Goal: Transaction & Acquisition: Purchase product/service

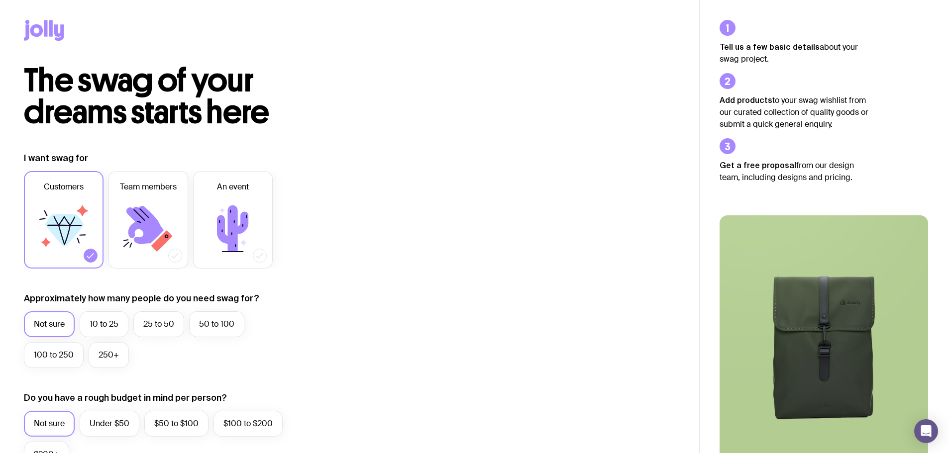
click at [56, 28] on icon at bounding box center [59, 32] width 10 height 16
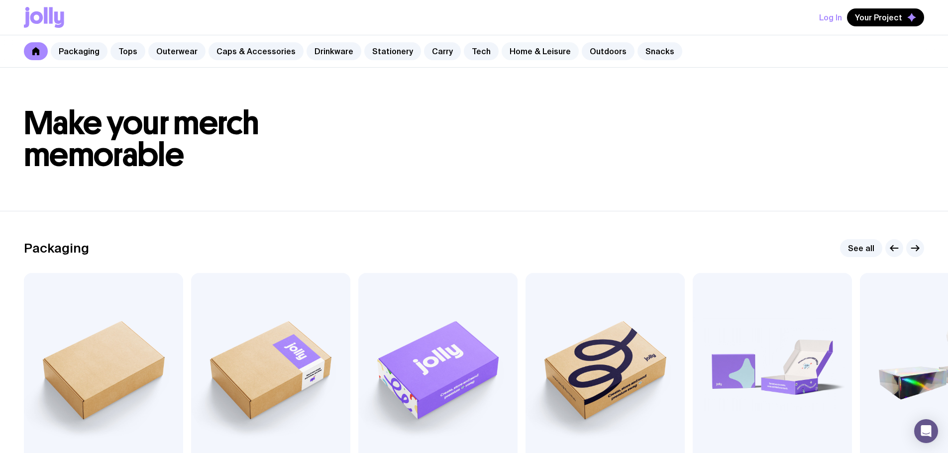
click at [510, 49] on link "Home & Leisure" at bounding box center [540, 51] width 77 height 18
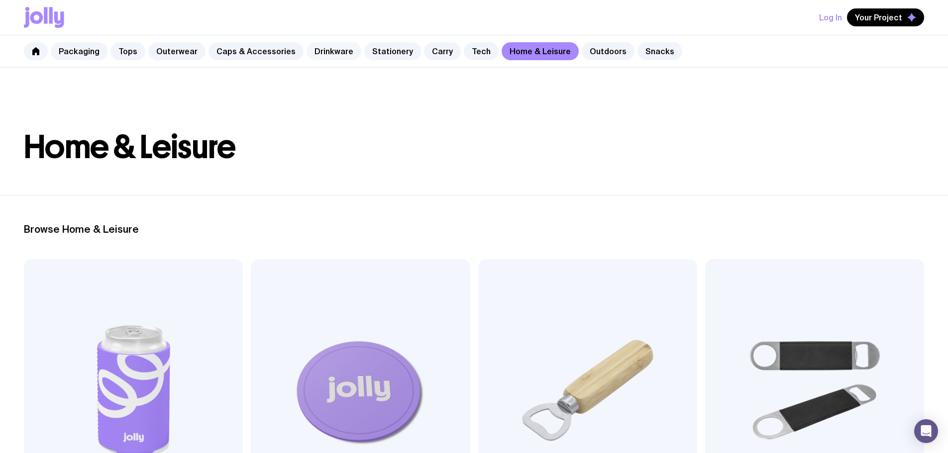
click at [329, 46] on link "Drinkware" at bounding box center [334, 51] width 55 height 18
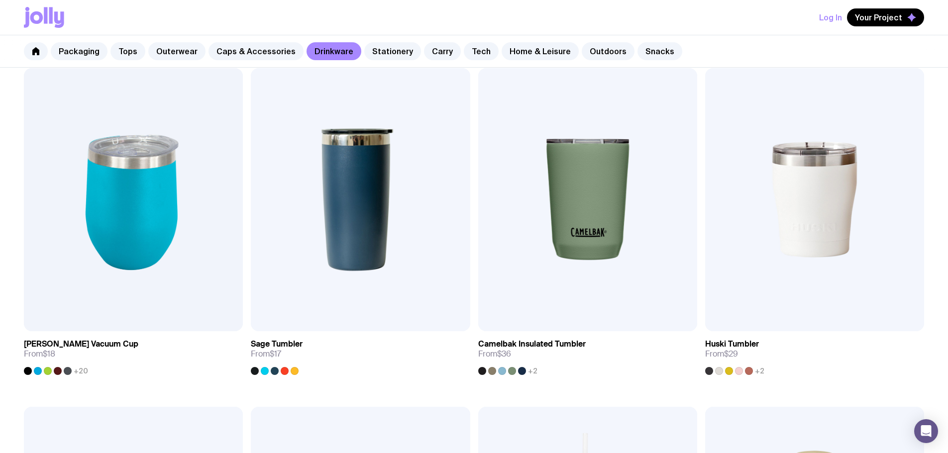
scroll to position [547, 0]
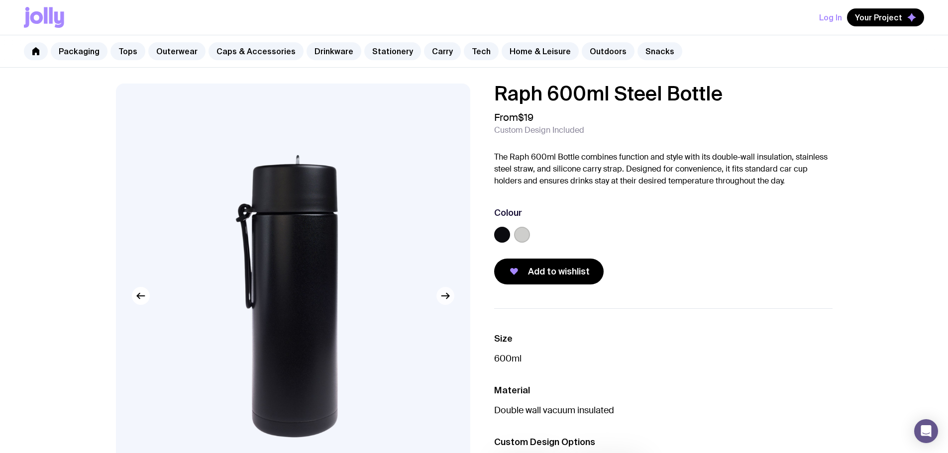
click at [444, 296] on icon "button" at bounding box center [445, 296] width 12 height 12
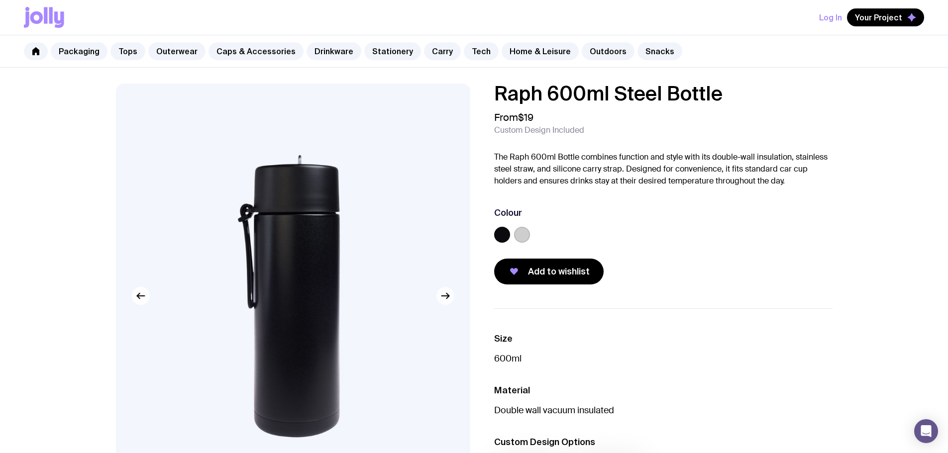
click at [444, 296] on icon "button" at bounding box center [445, 296] width 12 height 12
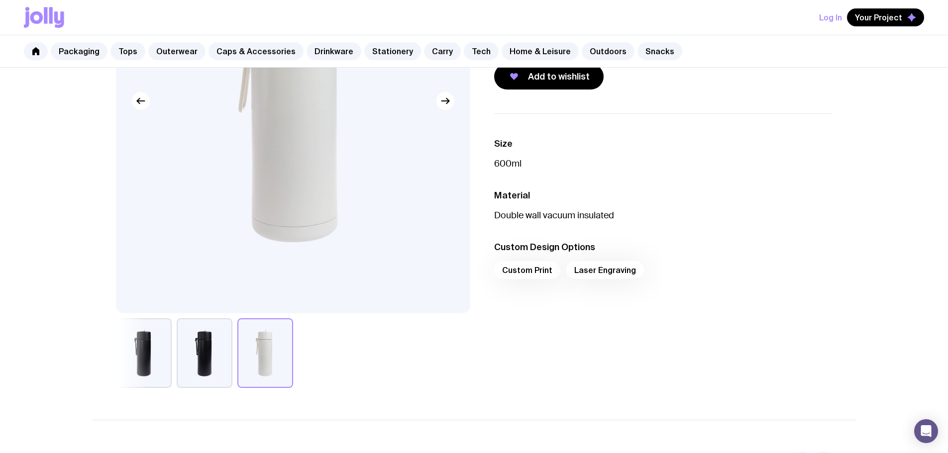
scroll to position [172, 0]
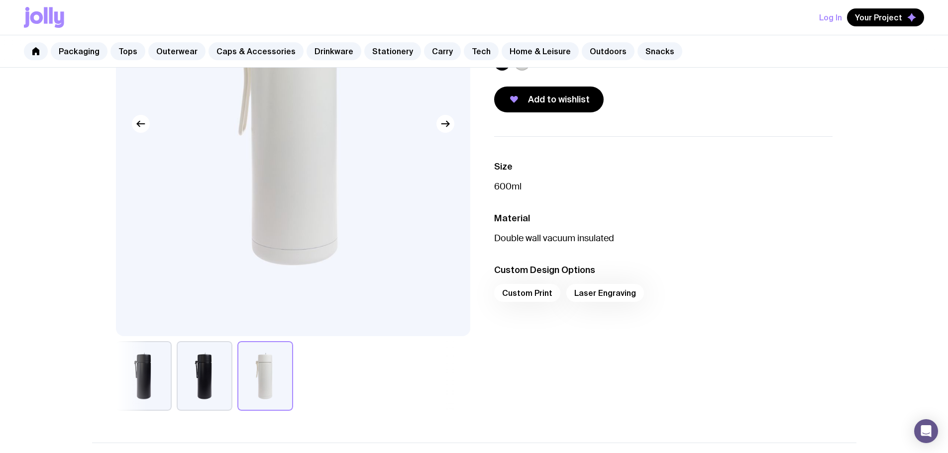
click at [537, 289] on div "Custom Print Laser Engraving" at bounding box center [663, 296] width 338 height 24
click at [532, 295] on div "Custom Print Laser Engraving" at bounding box center [663, 296] width 338 height 24
click at [596, 295] on div "Custom Print Laser Engraving" at bounding box center [663, 296] width 338 height 24
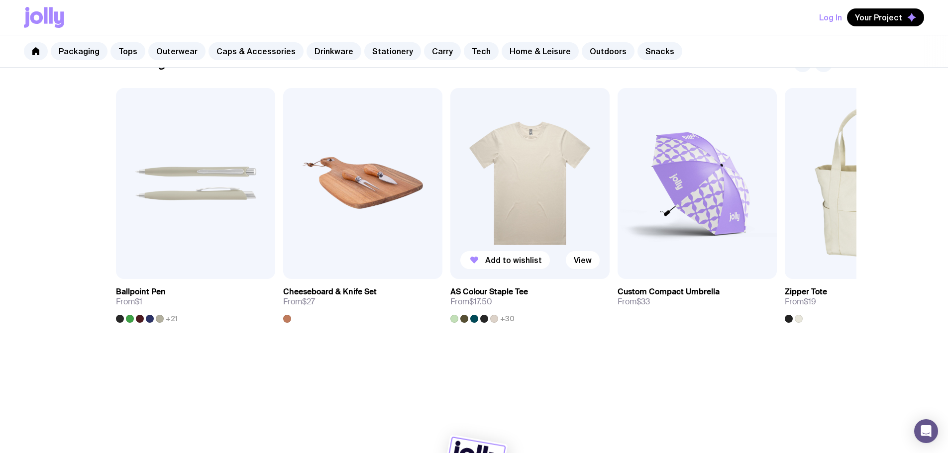
scroll to position [597, 0]
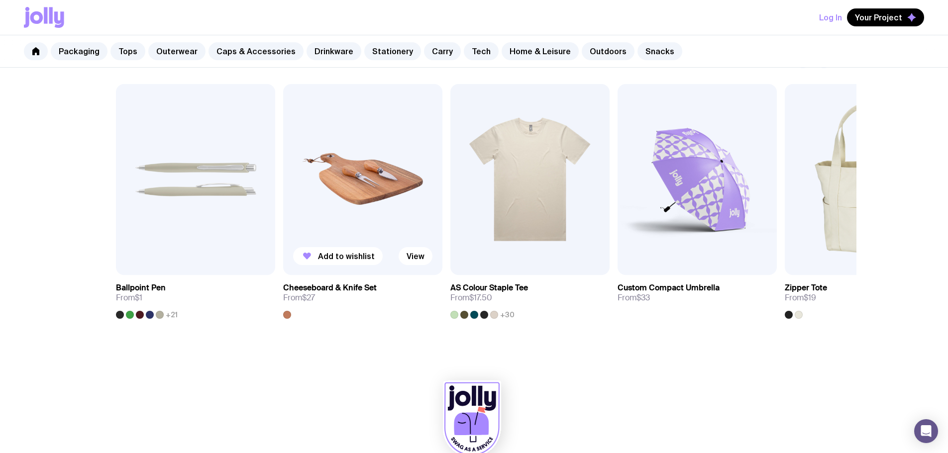
click at [353, 144] on img at bounding box center [362, 179] width 159 height 191
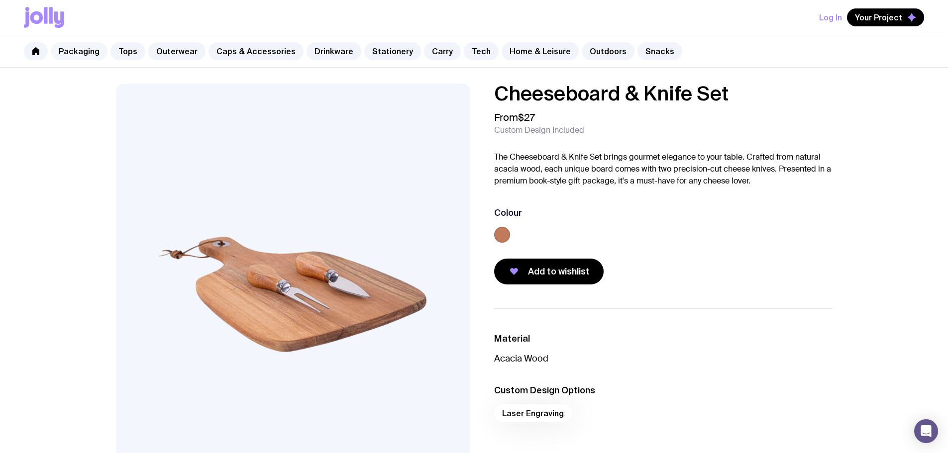
click at [76, 46] on link "Packaging" at bounding box center [79, 51] width 57 height 18
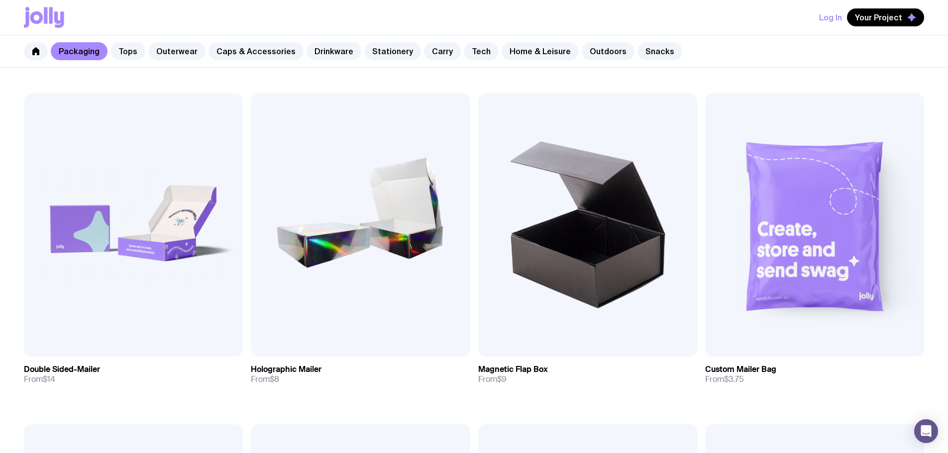
scroll to position [647, 0]
